Goal: Information Seeking & Learning: Learn about a topic

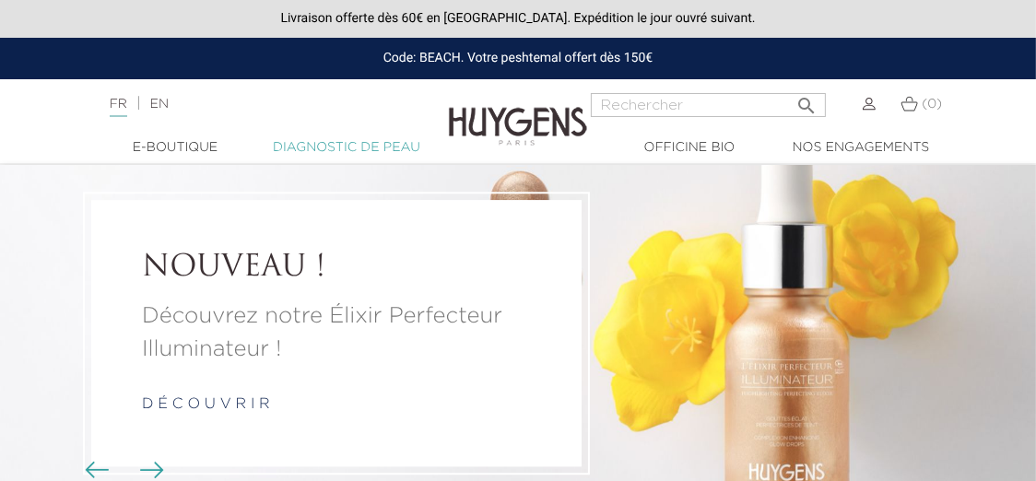
click at [349, 150] on link "Diagnostic de peau" at bounding box center [346, 147] width 171 height 19
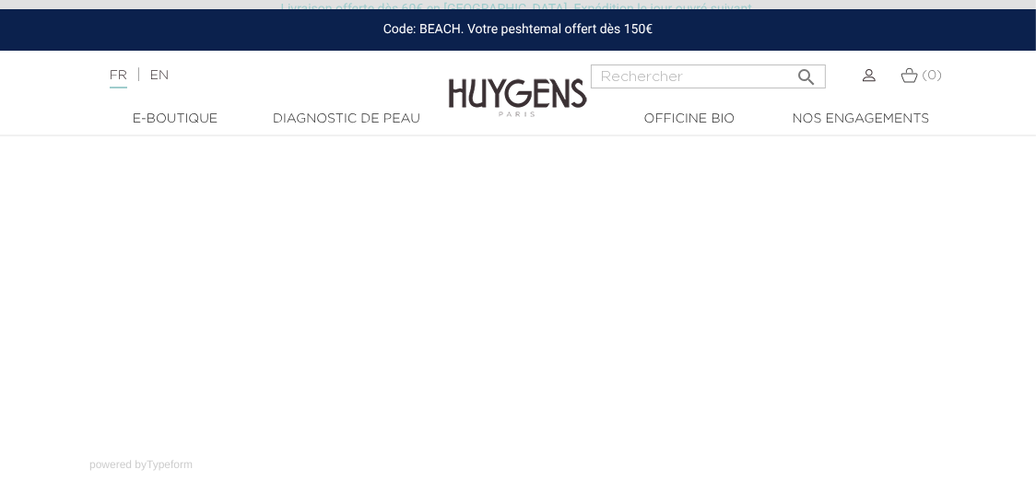
scroll to position [387, 0]
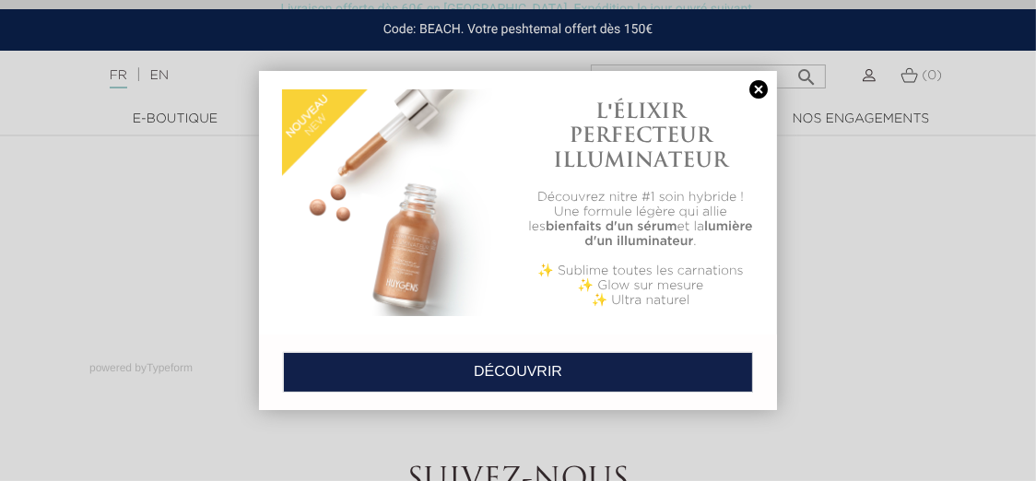
click at [762, 90] on link at bounding box center [758, 89] width 26 height 19
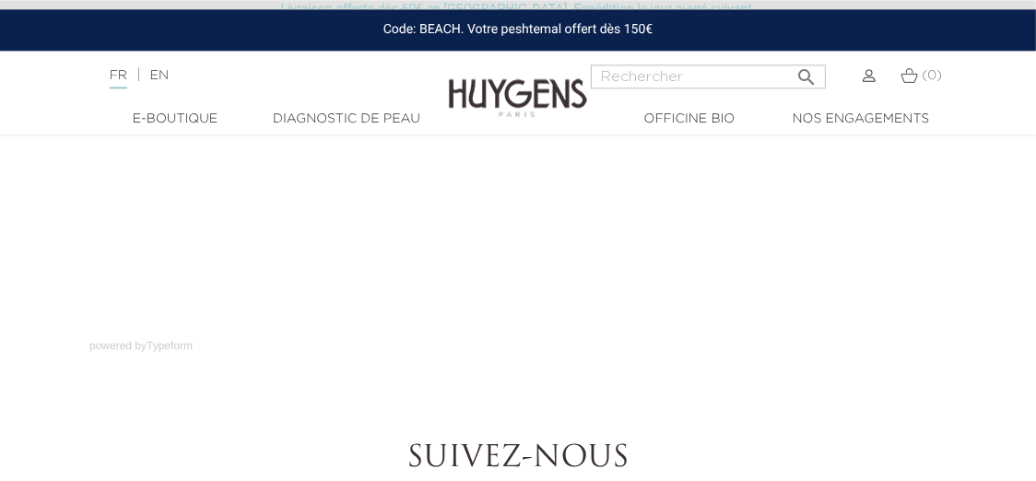
scroll to position [290, 0]
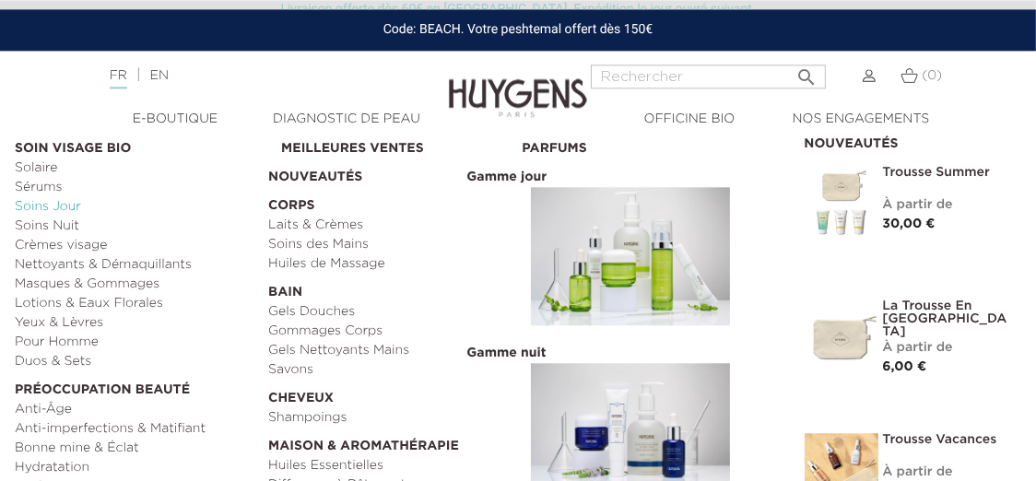
scroll to position [677, 0]
click at [85, 261] on link "Nettoyants & Démaquillants" at bounding box center [135, 264] width 240 height 19
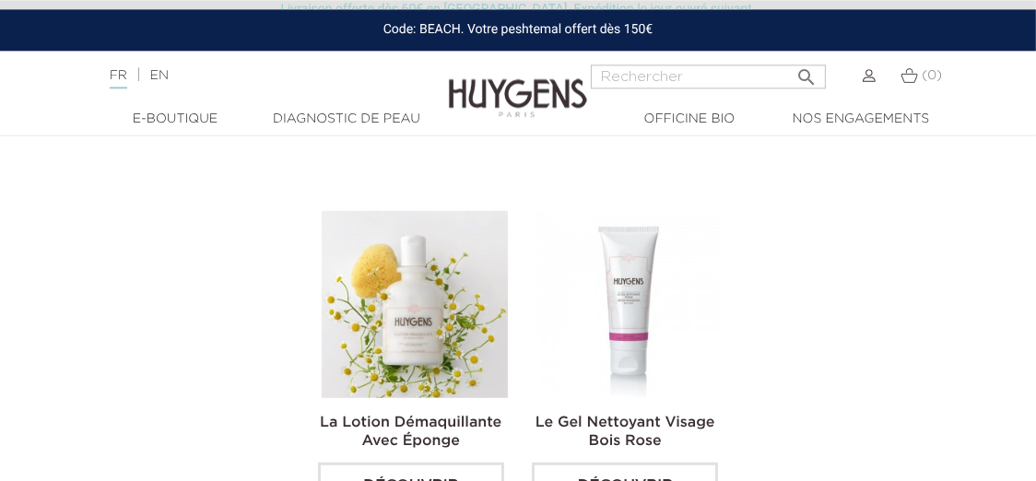
scroll to position [871, 0]
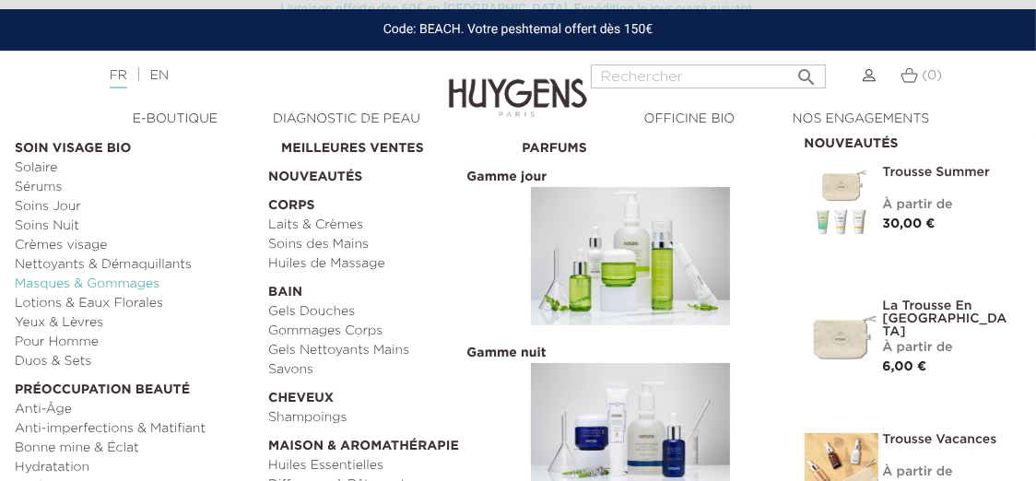
click at [124, 286] on link "Masques & Gommages" at bounding box center [135, 284] width 240 height 19
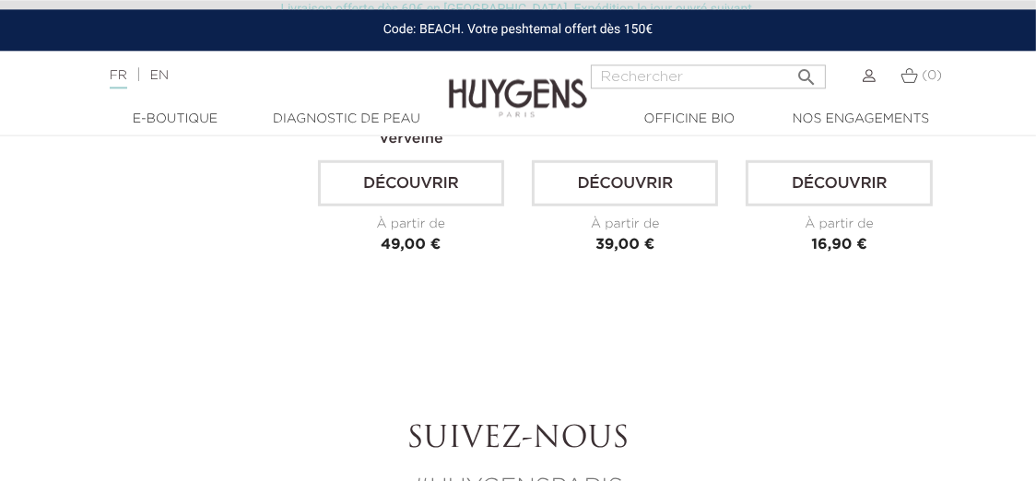
scroll to position [1354, 0]
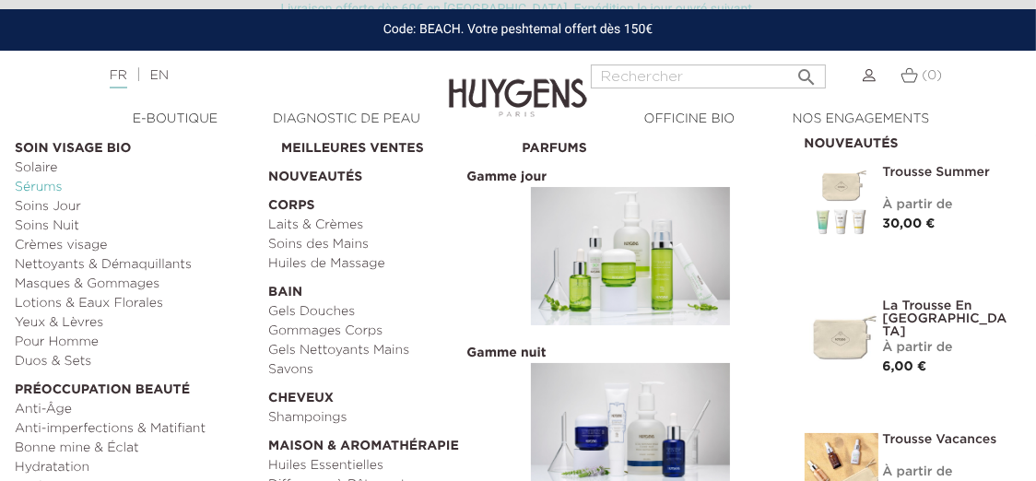
click at [54, 183] on link "Sérums" at bounding box center [135, 187] width 240 height 19
click at [55, 404] on link "Anti-Âge" at bounding box center [135, 409] width 240 height 19
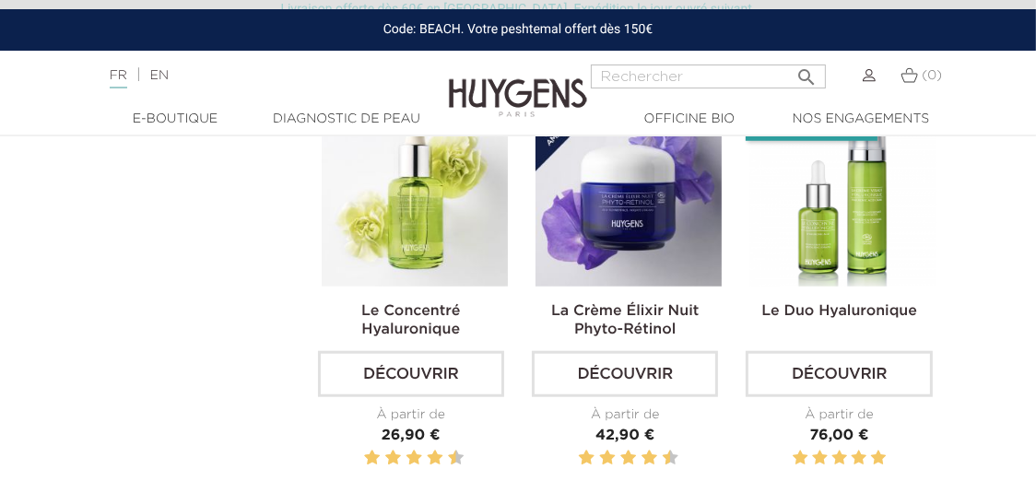
scroll to position [1451, 0]
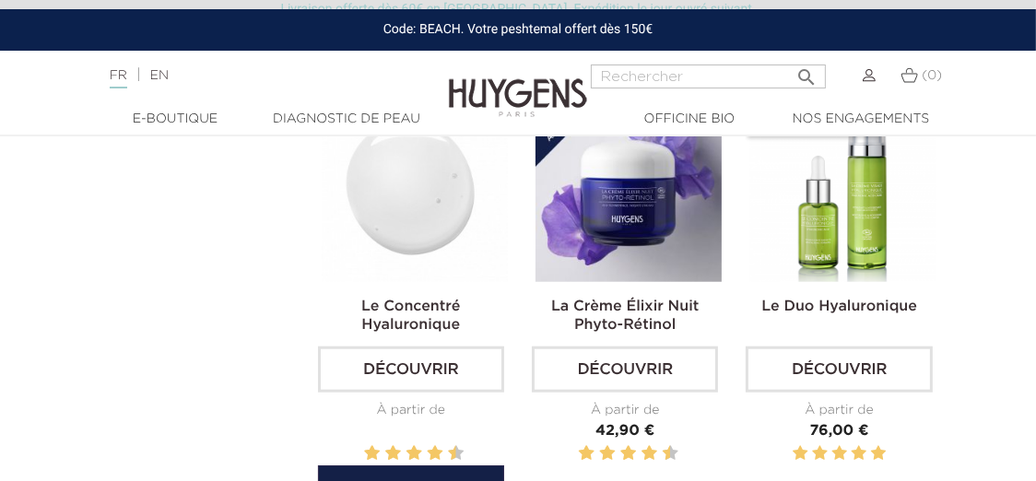
click at [426, 365] on link "Découvrir" at bounding box center [411, 369] width 186 height 46
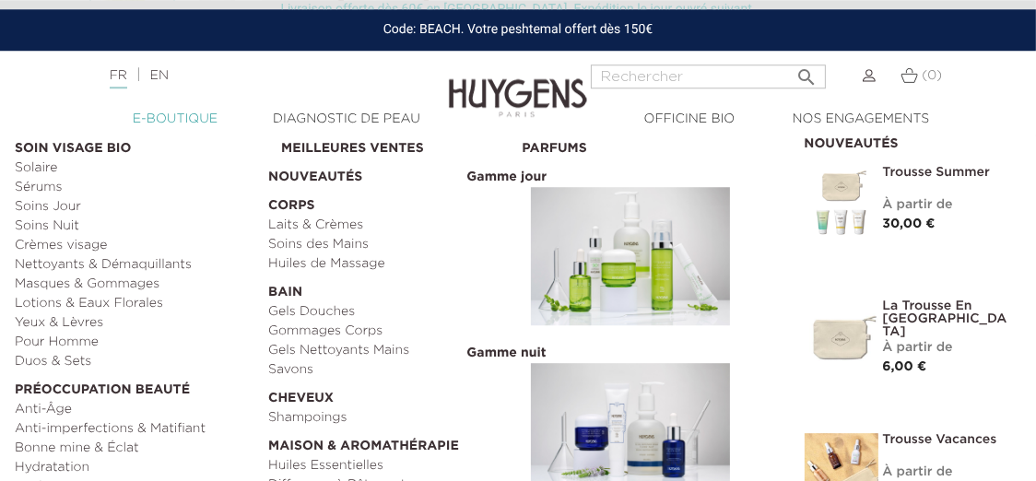
scroll to position [677, 0]
click at [53, 228] on link "Soins Nuit" at bounding box center [135, 226] width 240 height 19
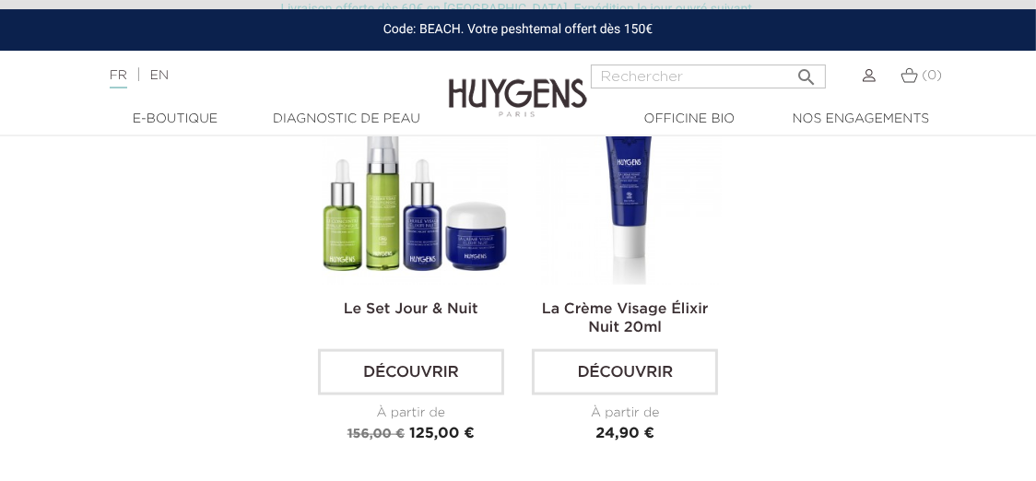
scroll to position [1838, 0]
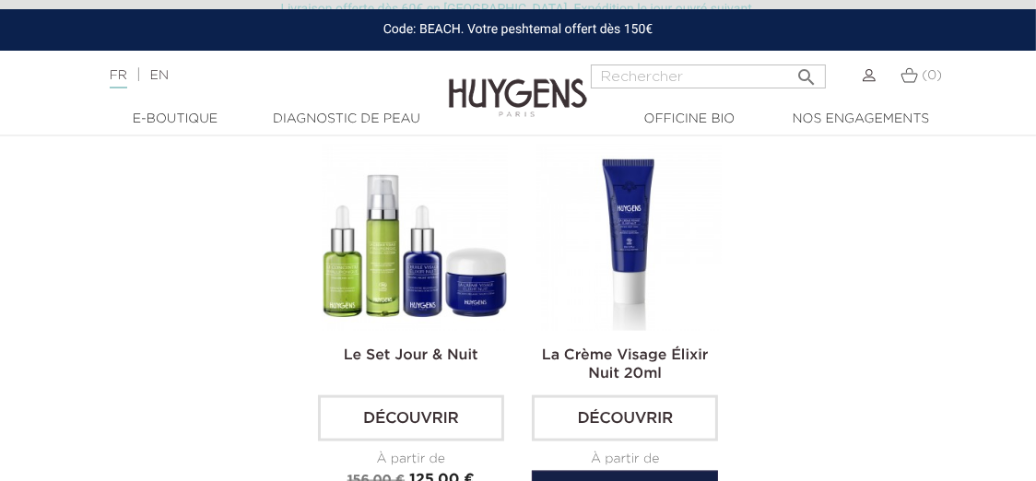
click at [639, 399] on link "Découvrir" at bounding box center [625, 418] width 186 height 46
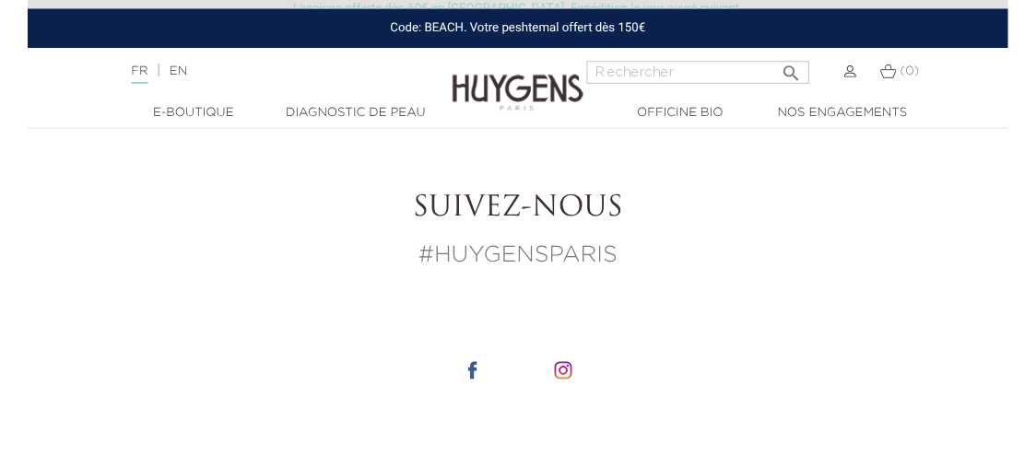
scroll to position [1935, 0]
